Goal: Information Seeking & Learning: Find specific fact

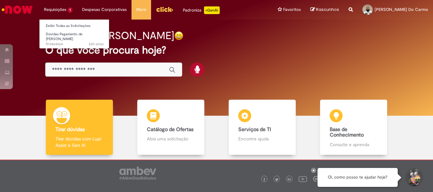
click at [57, 10] on li "Requisições 1 Exibir Todas as Solicitações Dúvidas Pagamento de [PERSON_NAME] 2…" at bounding box center [58, 9] width 38 height 19
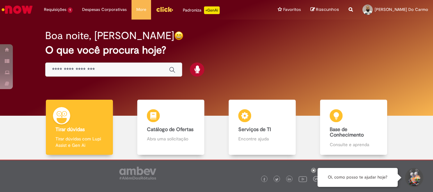
scroll to position [33, 0]
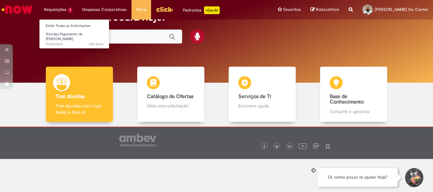
click at [54, 8] on li "Requisições 1 Exibir Todas as Solicitações Dúvidas Pagamento de [PERSON_NAME] 2…" at bounding box center [58, 9] width 38 height 19
click at [68, 9] on li "Requisições 1 Exibir Todas as Solicitações Dúvidas Pagamento de [PERSON_NAME] 2…" at bounding box center [58, 9] width 38 height 19
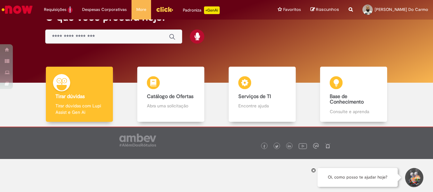
scroll to position [0, 0]
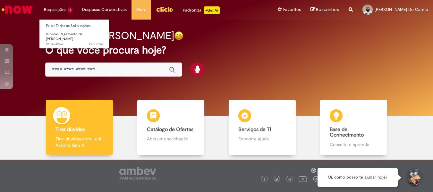
click at [56, 18] on li "Requisições 1 Exibir Todas as Solicitações Dúvidas Pagamento de [PERSON_NAME] 2…" at bounding box center [58, 9] width 38 height 19
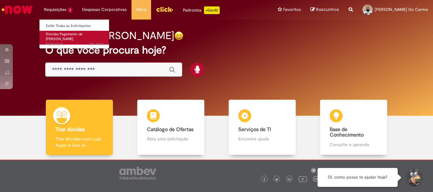
click at [73, 35] on span "Dúvidas Pagamento de [PERSON_NAME]" at bounding box center [64, 37] width 37 height 10
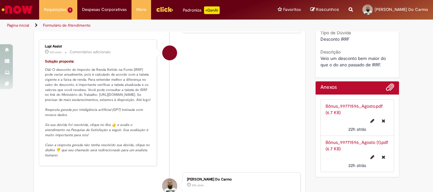
scroll to position [192, 0]
click at [357, 113] on div "Bônus_99771596_Agosto.pdf (6.7 KB)" at bounding box center [357, 109] width 64 height 13
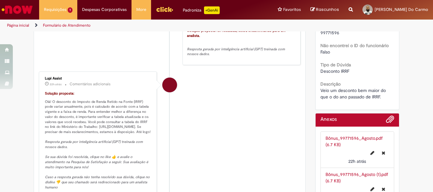
scroll to position [0, 0]
